Goal: Information Seeking & Learning: Learn about a topic

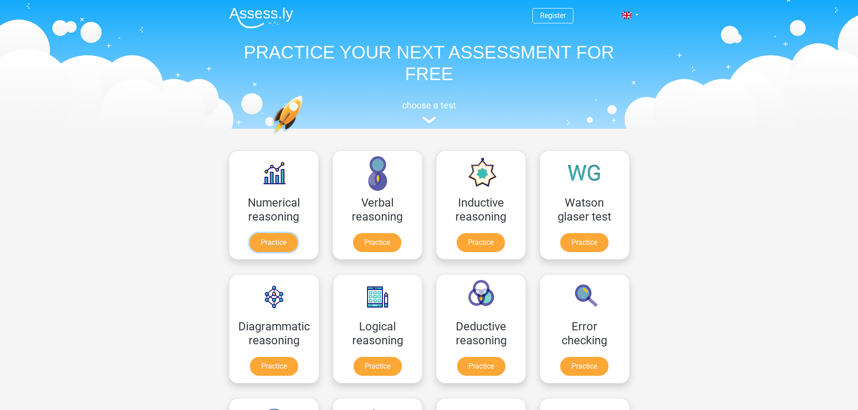
click at [269, 233] on link "Practice" at bounding box center [273, 242] width 48 height 19
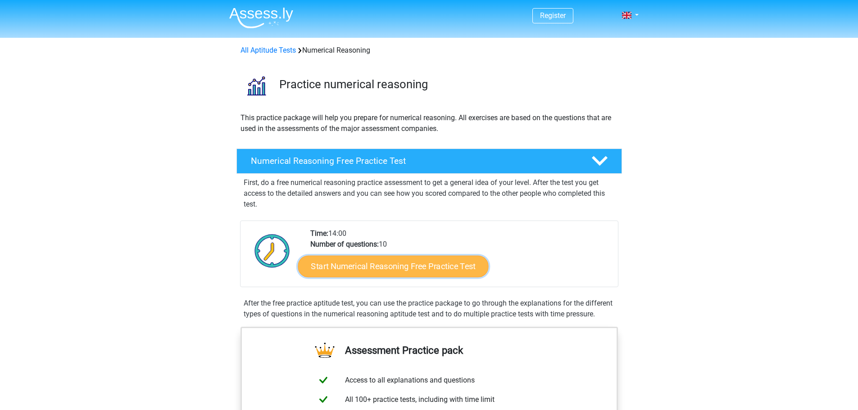
click at [391, 267] on link "Start Numerical Reasoning Free Practice Test" at bounding box center [393, 266] width 190 height 22
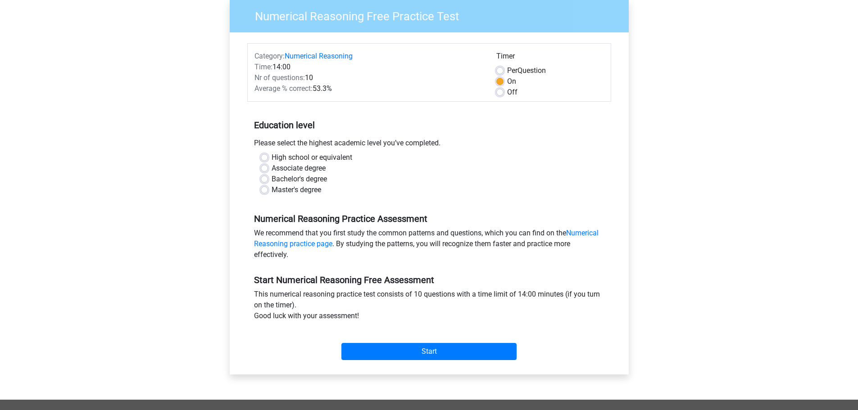
scroll to position [90, 0]
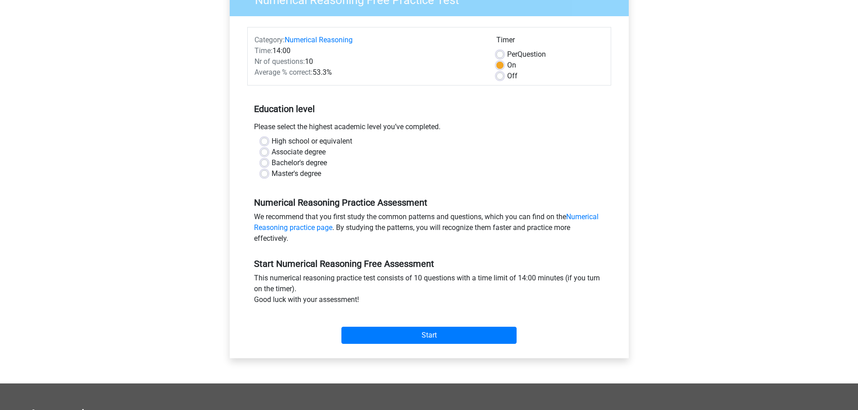
click at [272, 160] on label "Bachelor's degree" at bounding box center [299, 163] width 55 height 11
click at [267, 160] on input "Bachelor's degree" at bounding box center [264, 162] width 7 height 9
radio input "true"
click at [270, 149] on div "Associate degree" at bounding box center [429, 152] width 337 height 11
click at [272, 141] on label "High school or equivalent" at bounding box center [312, 141] width 81 height 11
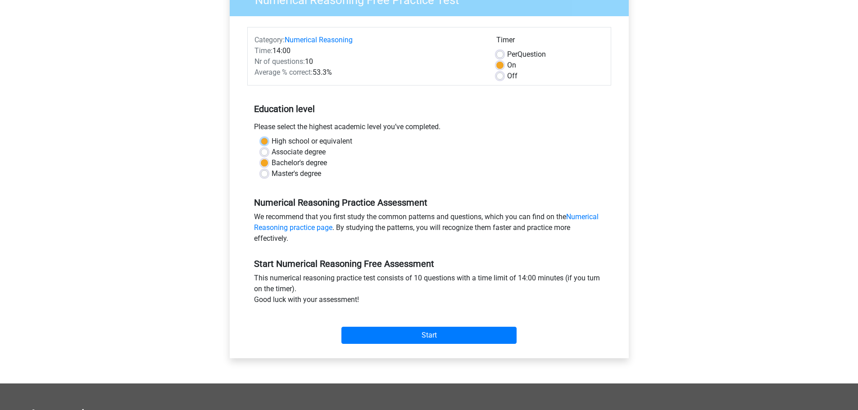
click at [262, 141] on input "High school or equivalent" at bounding box center [264, 140] width 7 height 9
radio input "true"
click at [412, 328] on input "Start" at bounding box center [428, 335] width 175 height 17
click at [436, 346] on div "Start" at bounding box center [429, 328] width 364 height 39
click at [438, 330] on input "Start" at bounding box center [428, 335] width 175 height 17
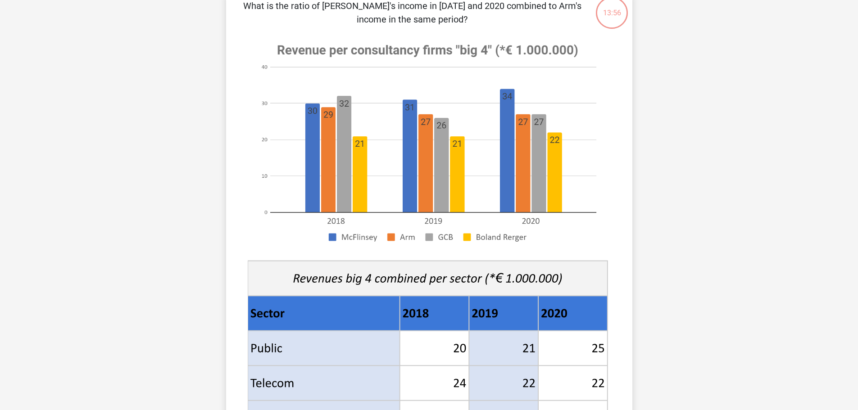
scroll to position [45, 0]
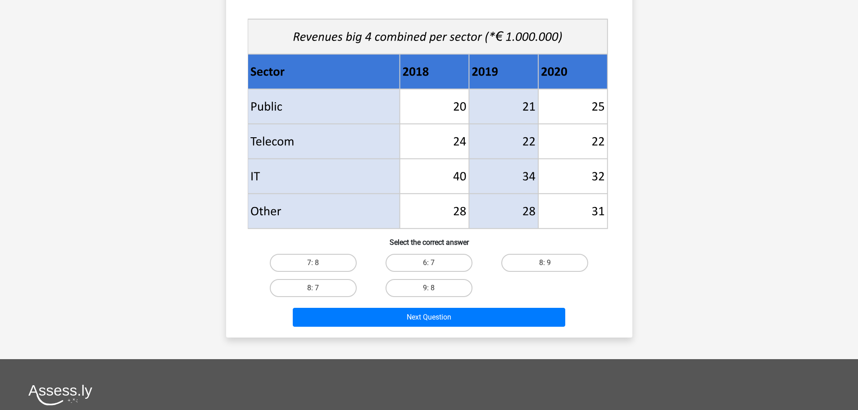
scroll to position [315, 0]
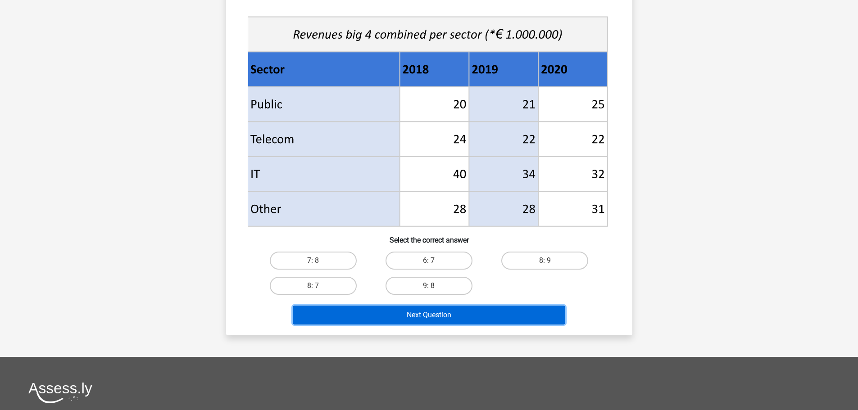
click at [433, 313] on button "Next Question" at bounding box center [429, 315] width 272 height 19
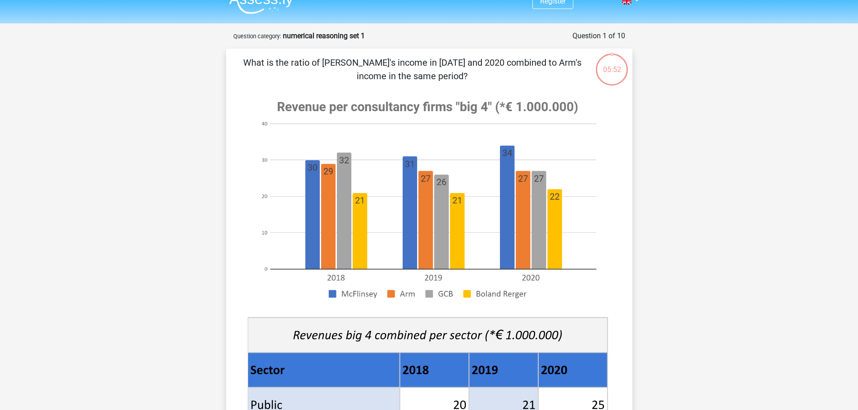
scroll to position [0, 0]
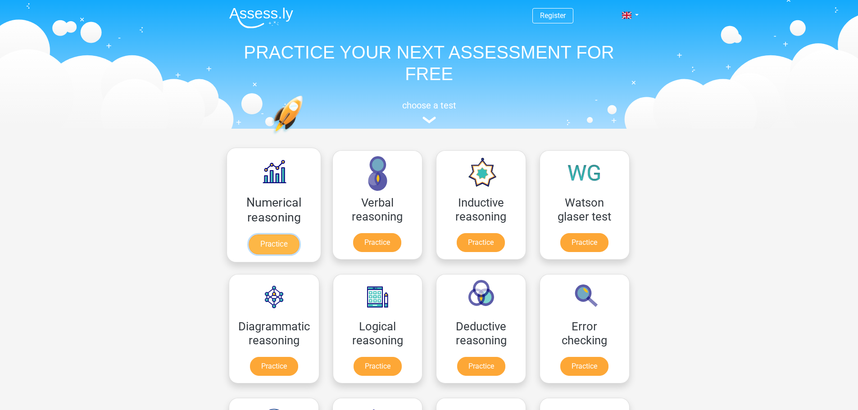
click at [292, 248] on link "Practice" at bounding box center [273, 245] width 50 height 20
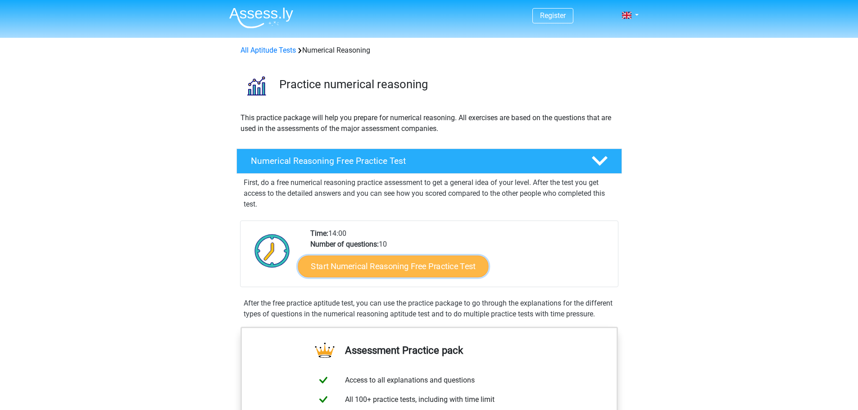
click at [359, 273] on link "Start Numerical Reasoning Free Practice Test" at bounding box center [393, 266] width 190 height 22
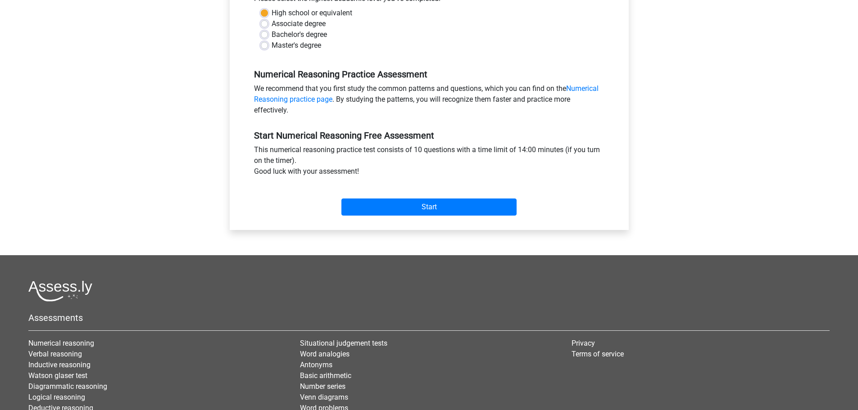
scroll to position [225, 0]
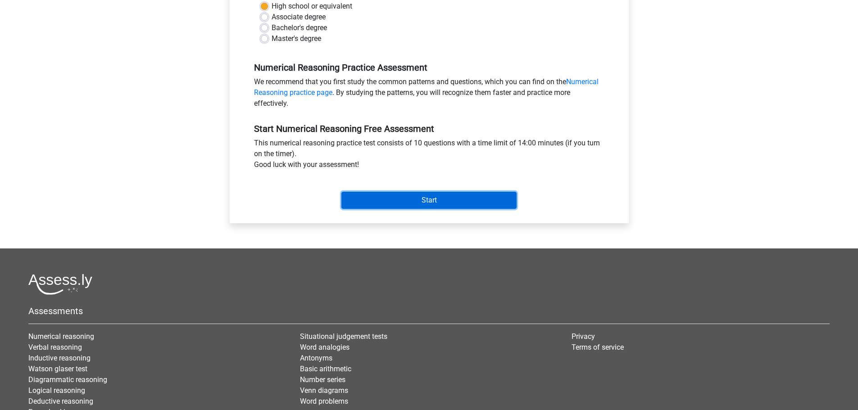
click at [370, 197] on input "Start" at bounding box center [428, 200] width 175 height 17
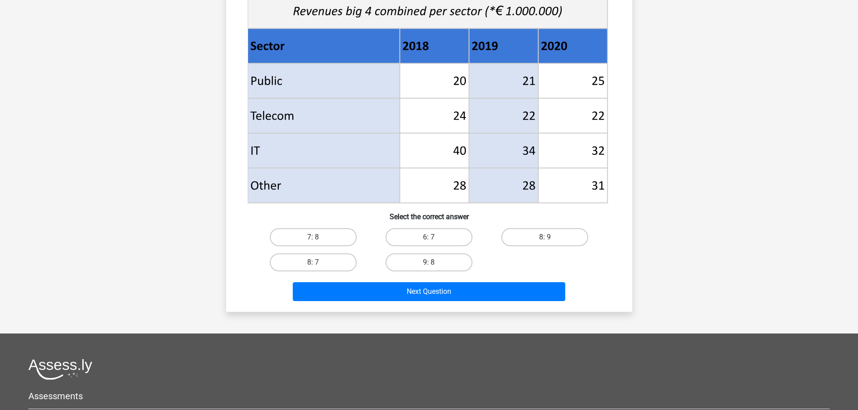
scroll to position [360, 0]
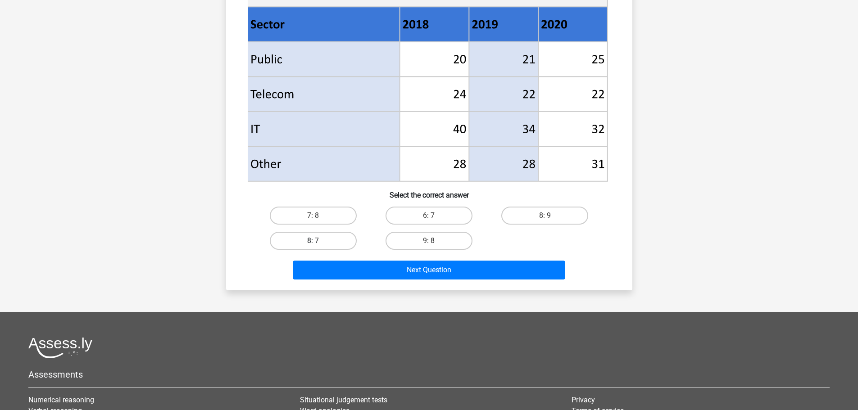
click at [328, 238] on label "8: 7" at bounding box center [313, 241] width 87 height 18
click at [319, 241] on input "8: 7" at bounding box center [316, 244] width 6 height 6
radio input "true"
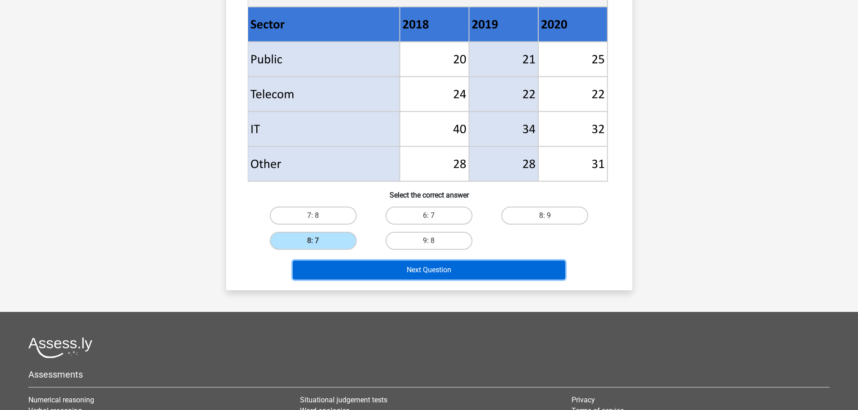
click at [435, 272] on button "Next Question" at bounding box center [429, 270] width 272 height 19
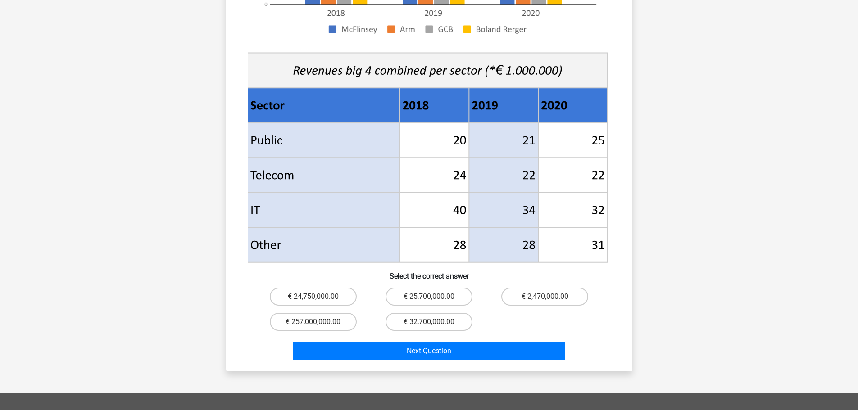
scroll to position [315, 0]
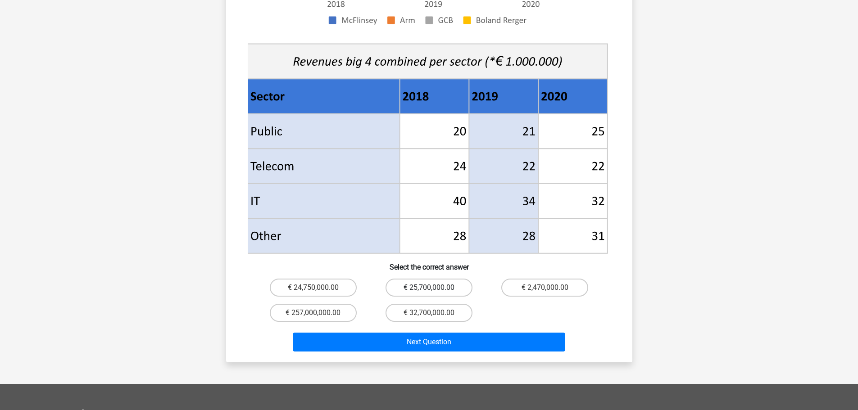
click at [408, 279] on label "€ 25,700,000.00" at bounding box center [428, 288] width 87 height 18
click at [429, 288] on input "€ 25,700,000.00" at bounding box center [432, 291] width 6 height 6
radio input "true"
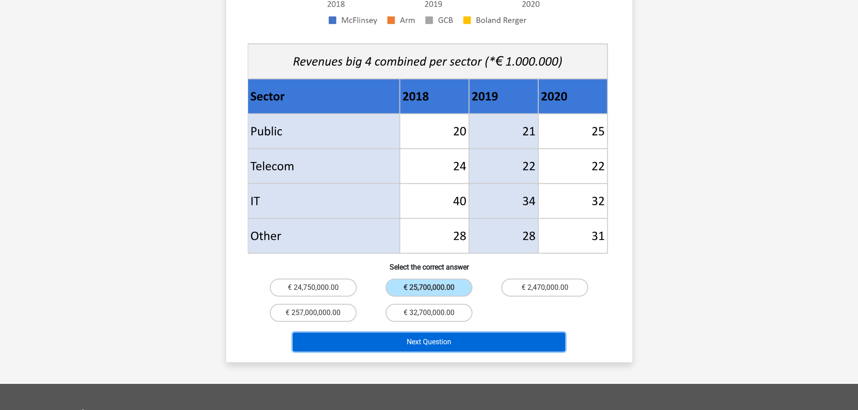
click at [456, 333] on button "Next Question" at bounding box center [429, 342] width 272 height 19
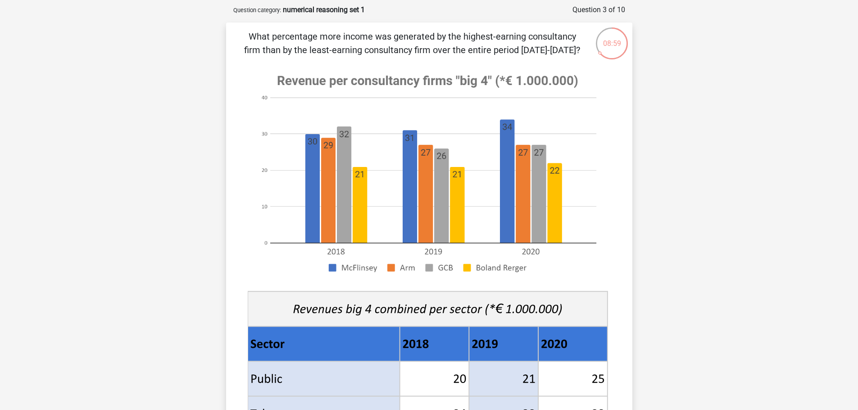
scroll to position [0, 0]
